Goal: Information Seeking & Learning: Learn about a topic

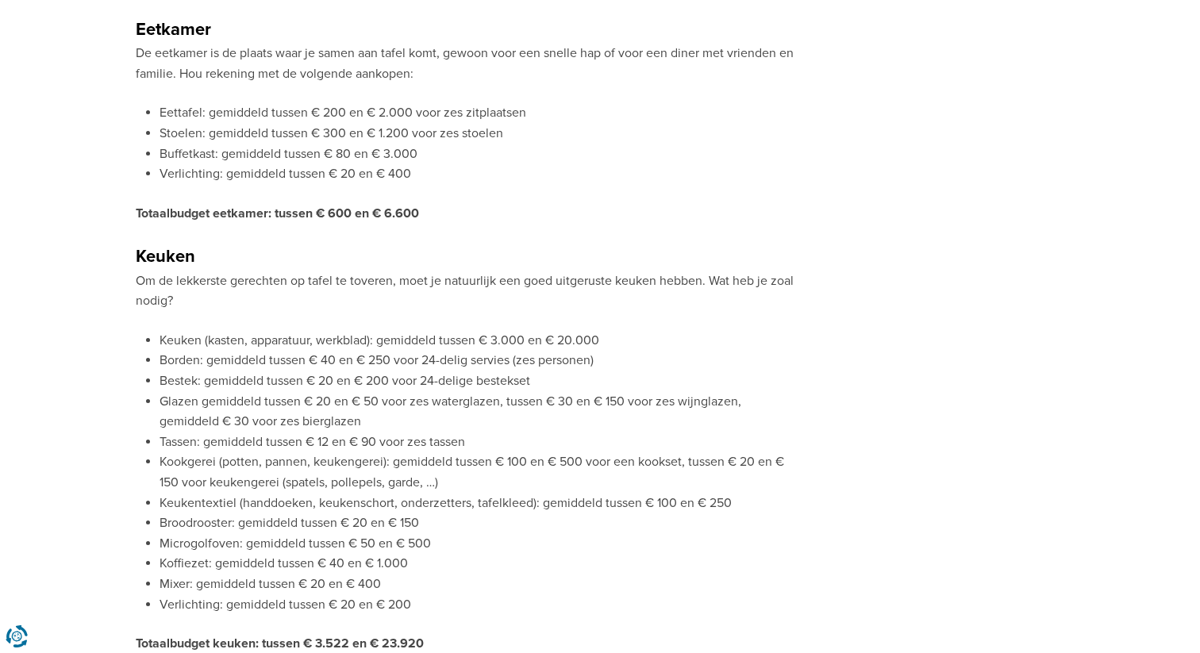
scroll to position [1450, 0]
drag, startPoint x: 110, startPoint y: 25, endPoint x: 212, endPoint y: 29, distance: 101.7
click at [212, 25] on h2 "Eetkamer" at bounding box center [465, 28] width 659 height 28
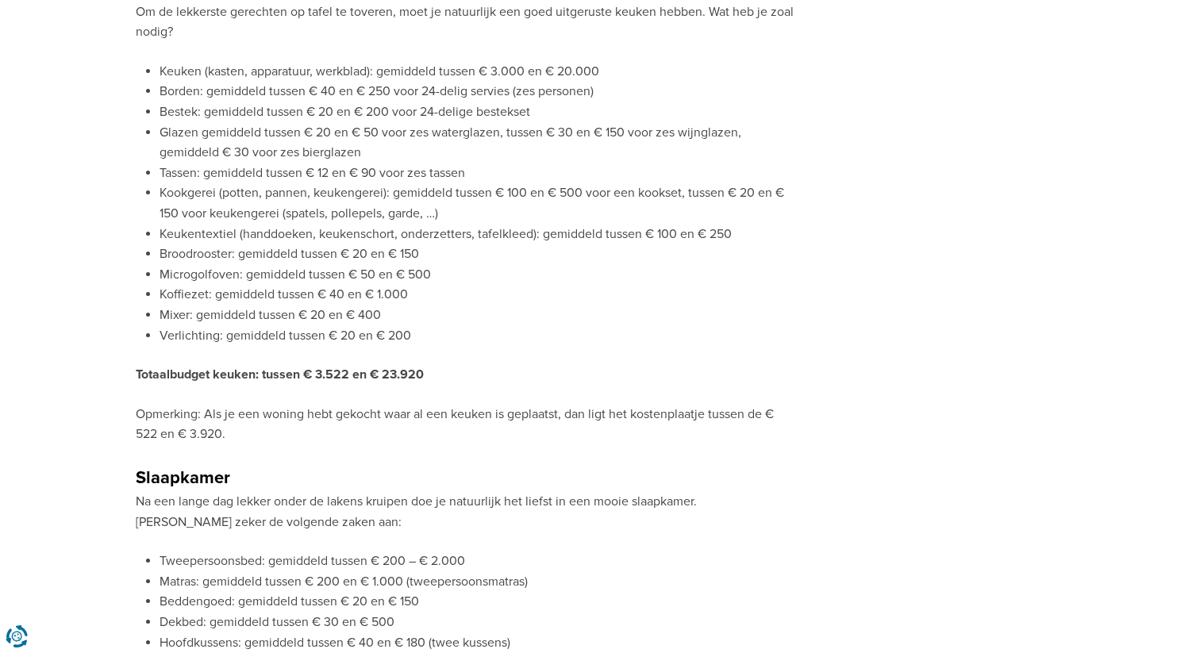
scroll to position [1732, 0]
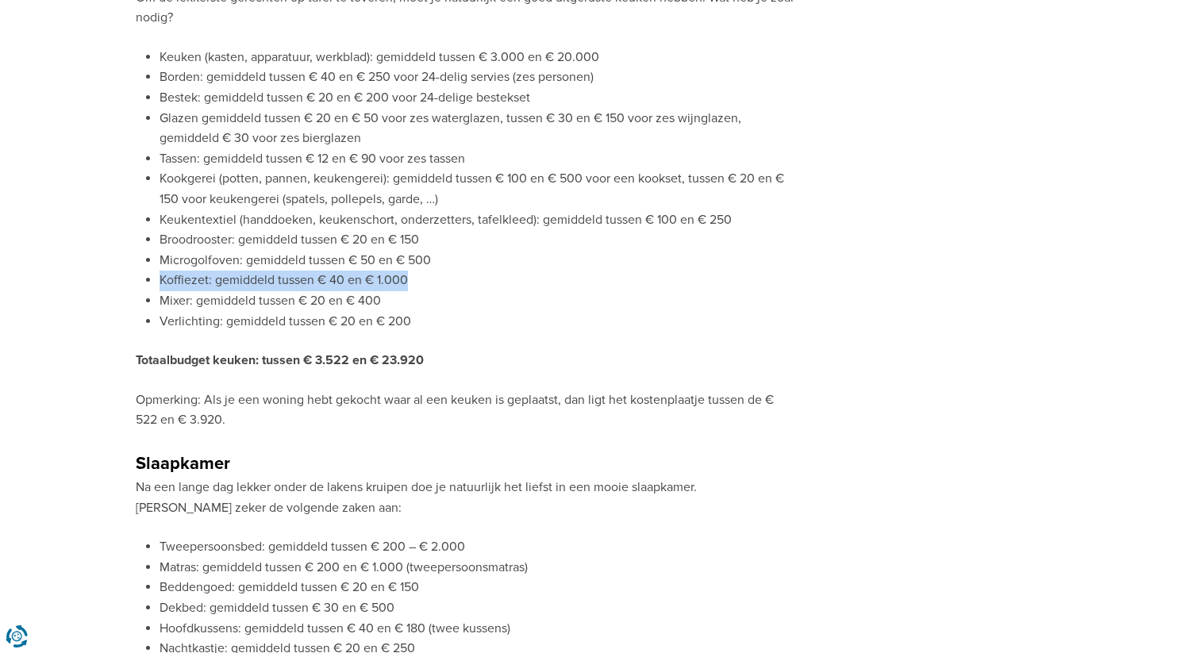
drag, startPoint x: 149, startPoint y: 277, endPoint x: 484, endPoint y: 283, distance: 335.1
click at [484, 283] on li "Koffiezet: gemiddeld tussen € 40 en € 1.000" at bounding box center [477, 281] width 635 height 21
click at [147, 296] on ul "Keuken (kasten, apparatuur, werkblad): gemiddeld tussen € 3.000 en € 20.000 Bor…" at bounding box center [465, 190] width 659 height 284
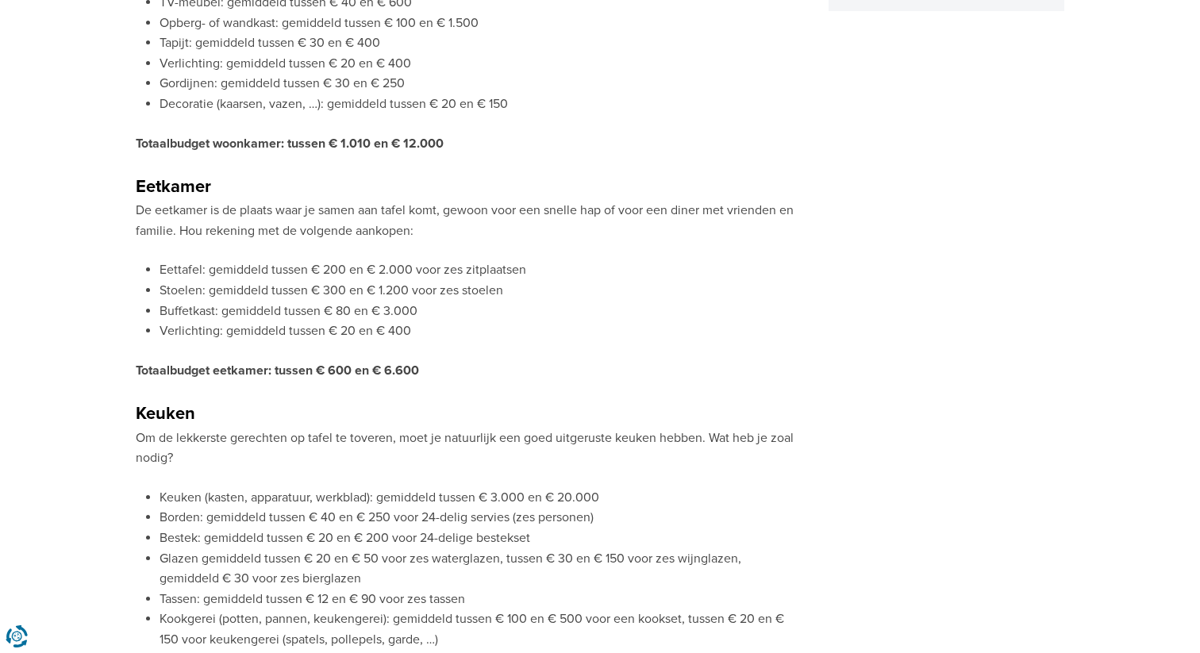
scroll to position [1287, 0]
